Goal: Information Seeking & Learning: Learn about a topic

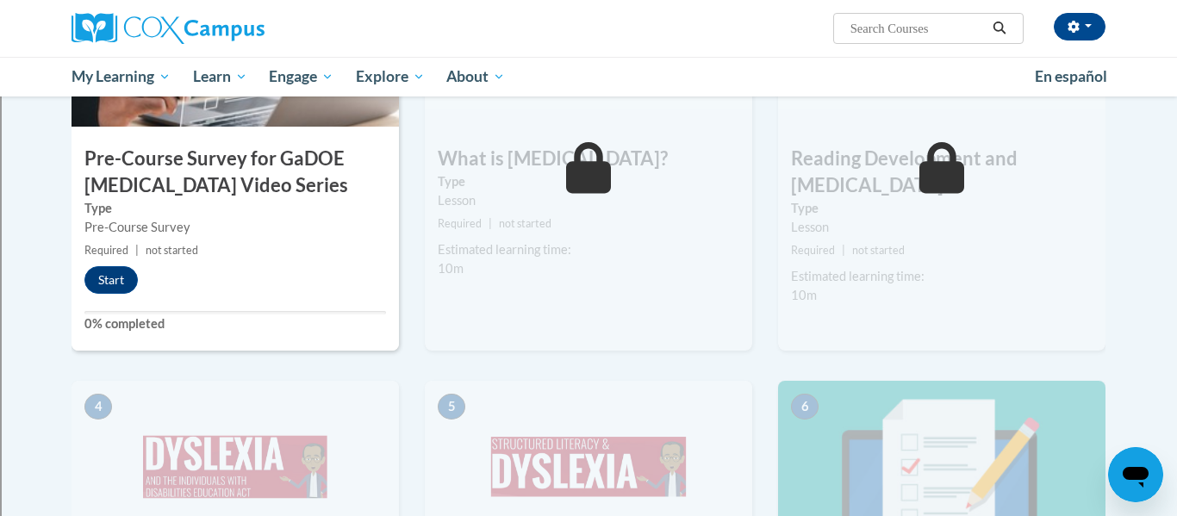
scroll to position [540, 0]
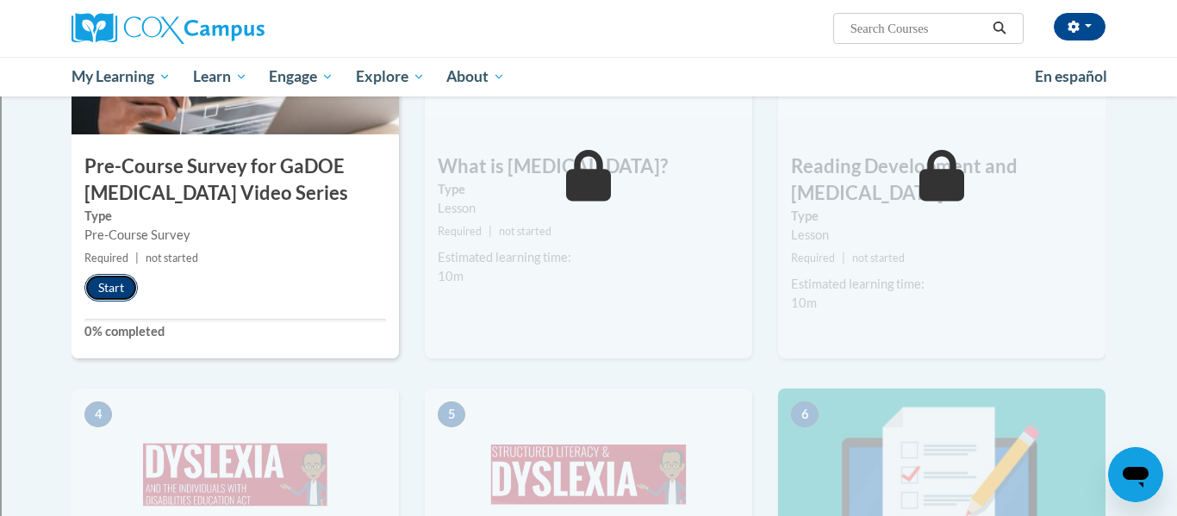
click at [106, 295] on button "Start" at bounding box center [110, 288] width 53 height 28
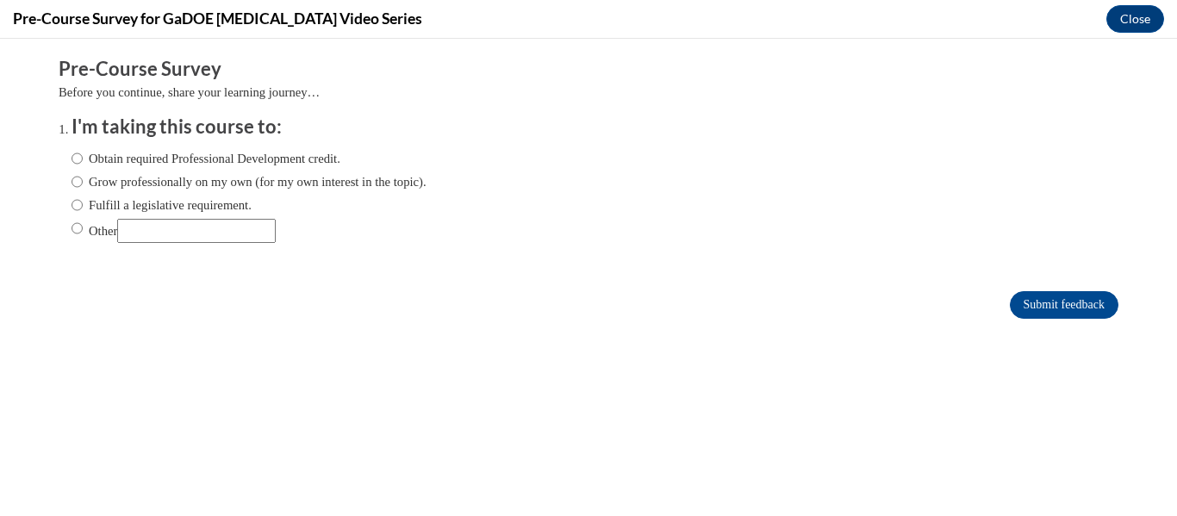
scroll to position [0, 0]
click at [74, 209] on input "Fulfill a legislative requirement." at bounding box center [77, 205] width 11 height 19
radio input "true"
click at [1057, 297] on input "Submit feedback" at bounding box center [1064, 305] width 109 height 28
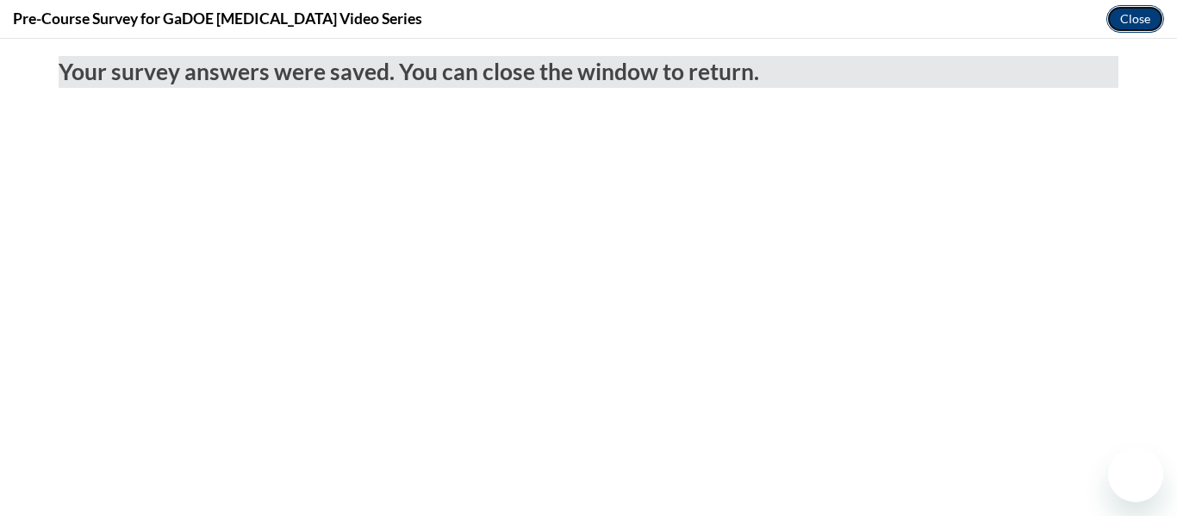
click at [1119, 20] on button "Close" at bounding box center [1136, 19] width 58 height 28
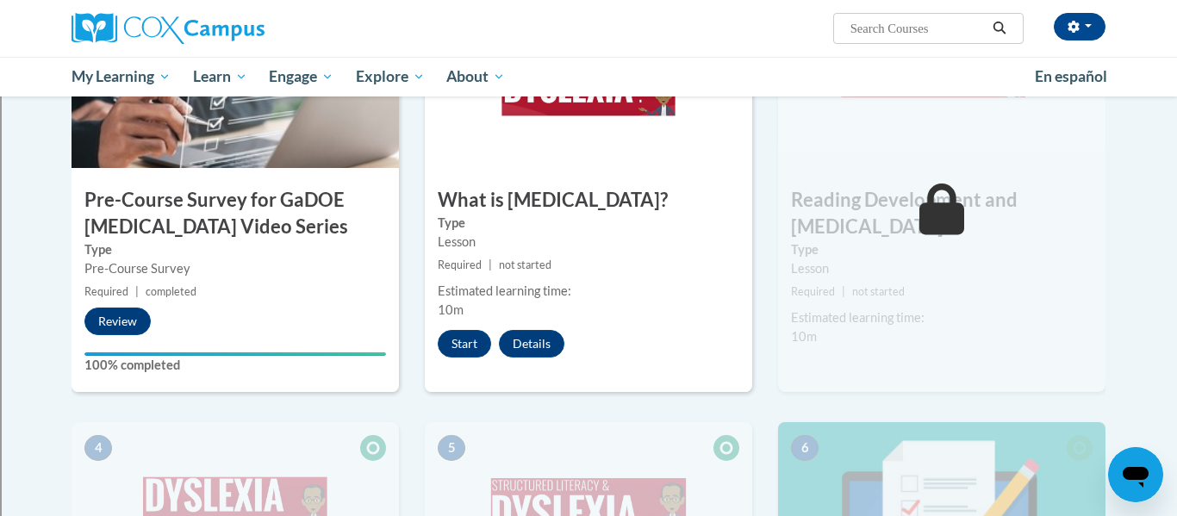
scroll to position [509, 0]
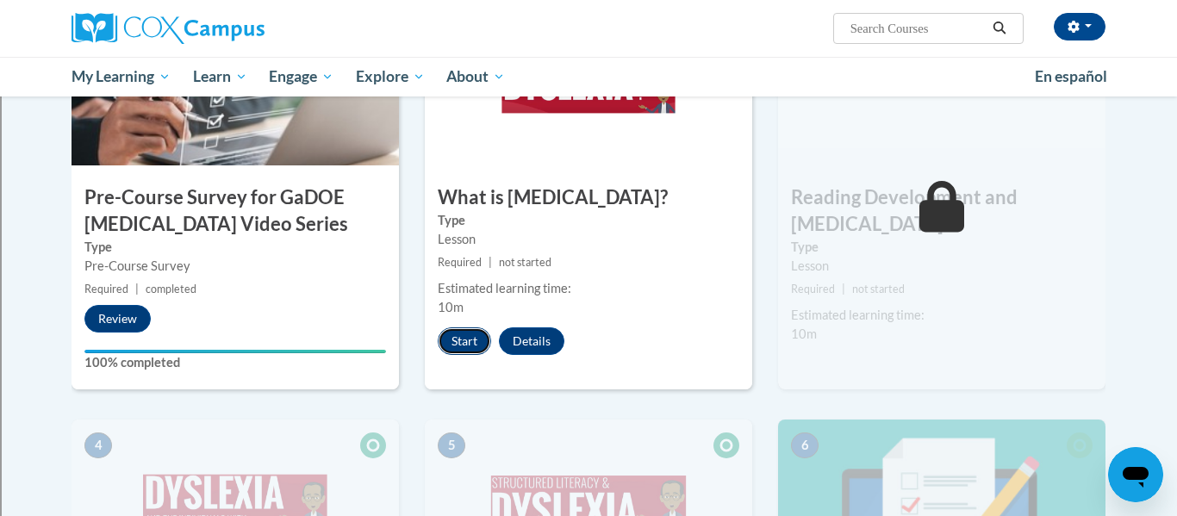
click at [474, 333] on button "Start" at bounding box center [464, 342] width 53 height 28
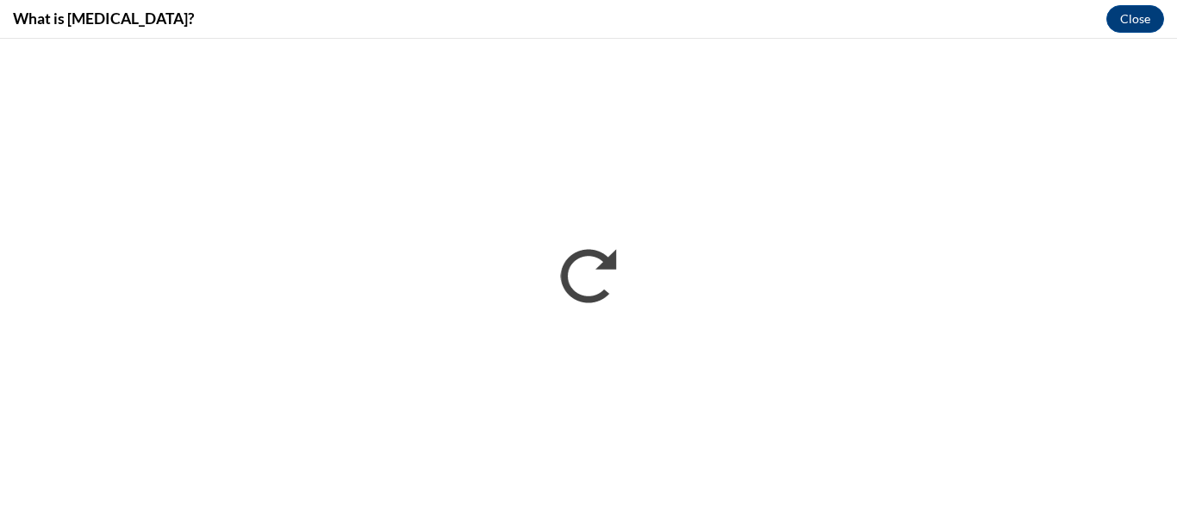
scroll to position [0, 0]
